Goal: Entertainment & Leisure: Consume media (video, audio)

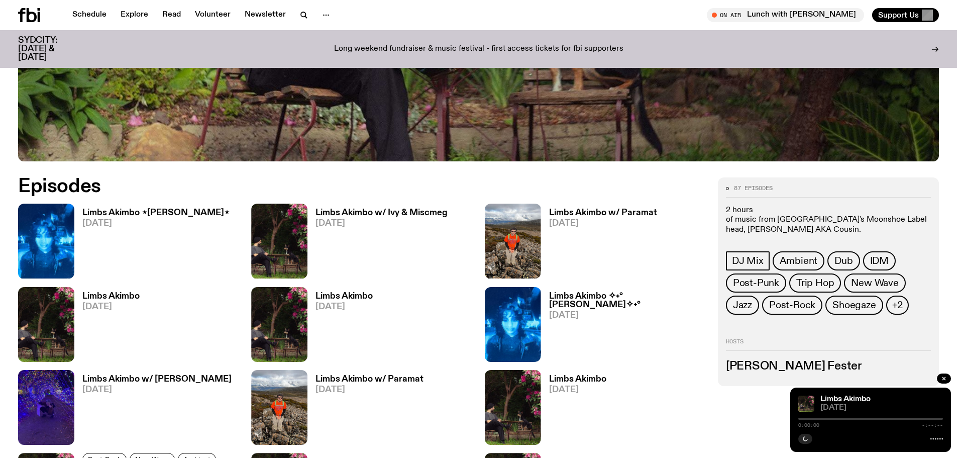
scroll to position [494, 0]
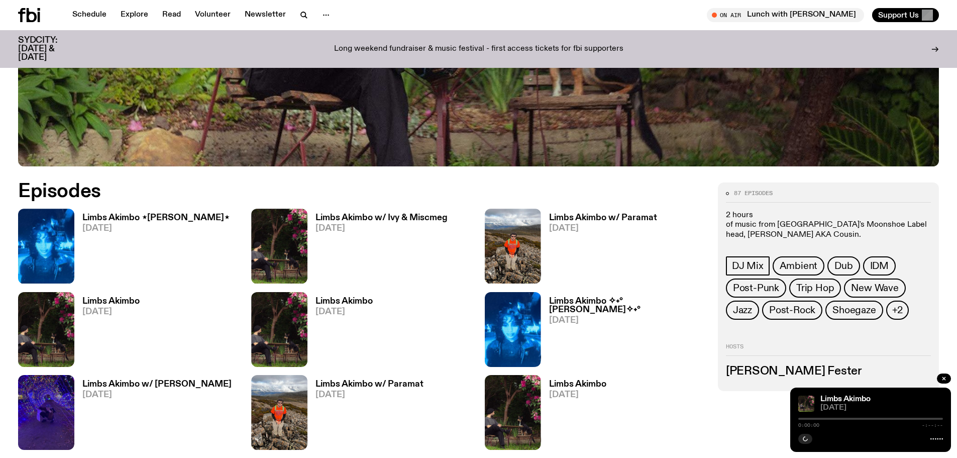
click at [137, 216] on h3 "Limbs Akimbo ⋆[PERSON_NAME]⋆" at bounding box center [155, 217] width 147 height 9
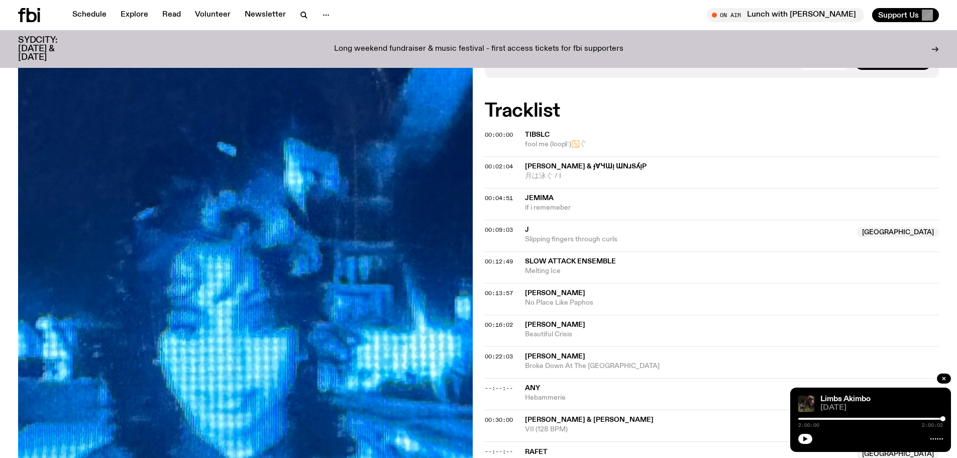
scroll to position [298, 0]
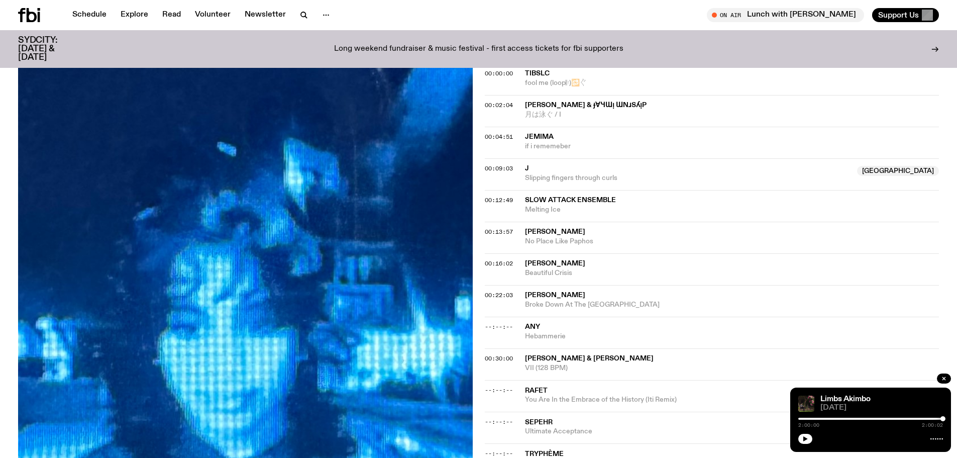
click at [533, 332] on span "Hebammerie" at bounding box center [732, 336] width 414 height 10
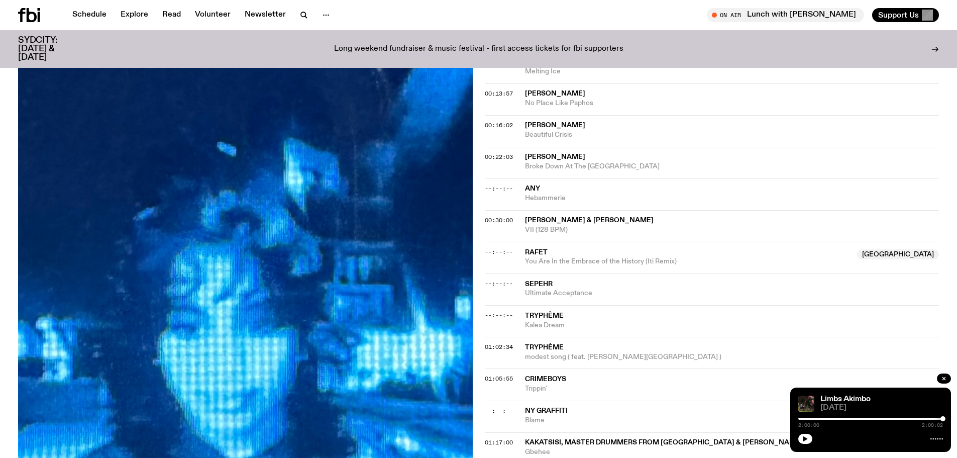
scroll to position [450, 0]
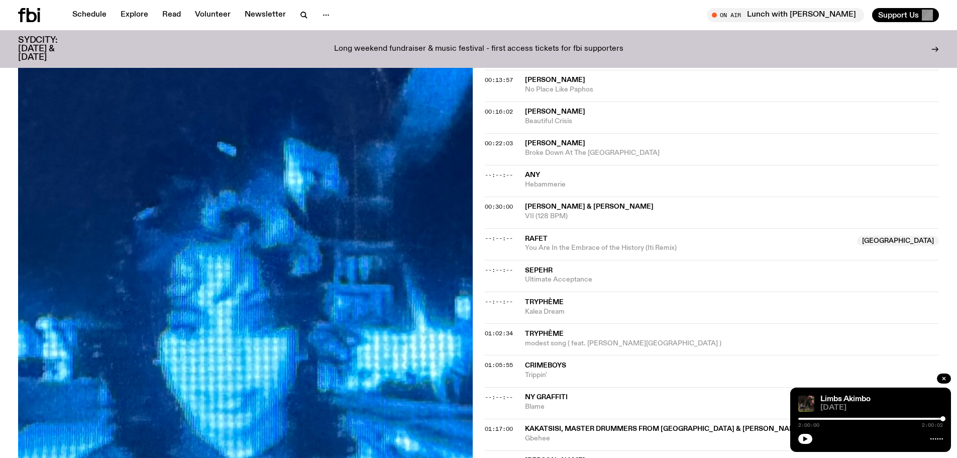
click at [569, 241] on span "Rafet" at bounding box center [688, 239] width 326 height 10
click at [560, 272] on span "Sepehr" at bounding box center [732, 271] width 414 height 10
click at [569, 304] on span "Tryphème" at bounding box center [732, 302] width 414 height 10
click at [620, 340] on span "modest song ( feat. [PERSON_NAME][GEOGRAPHIC_DATA] )" at bounding box center [732, 344] width 414 height 10
click at [566, 211] on span "[PERSON_NAME] & [PERSON_NAME]" at bounding box center [732, 207] width 414 height 10
